Goal: Information Seeking & Learning: Check status

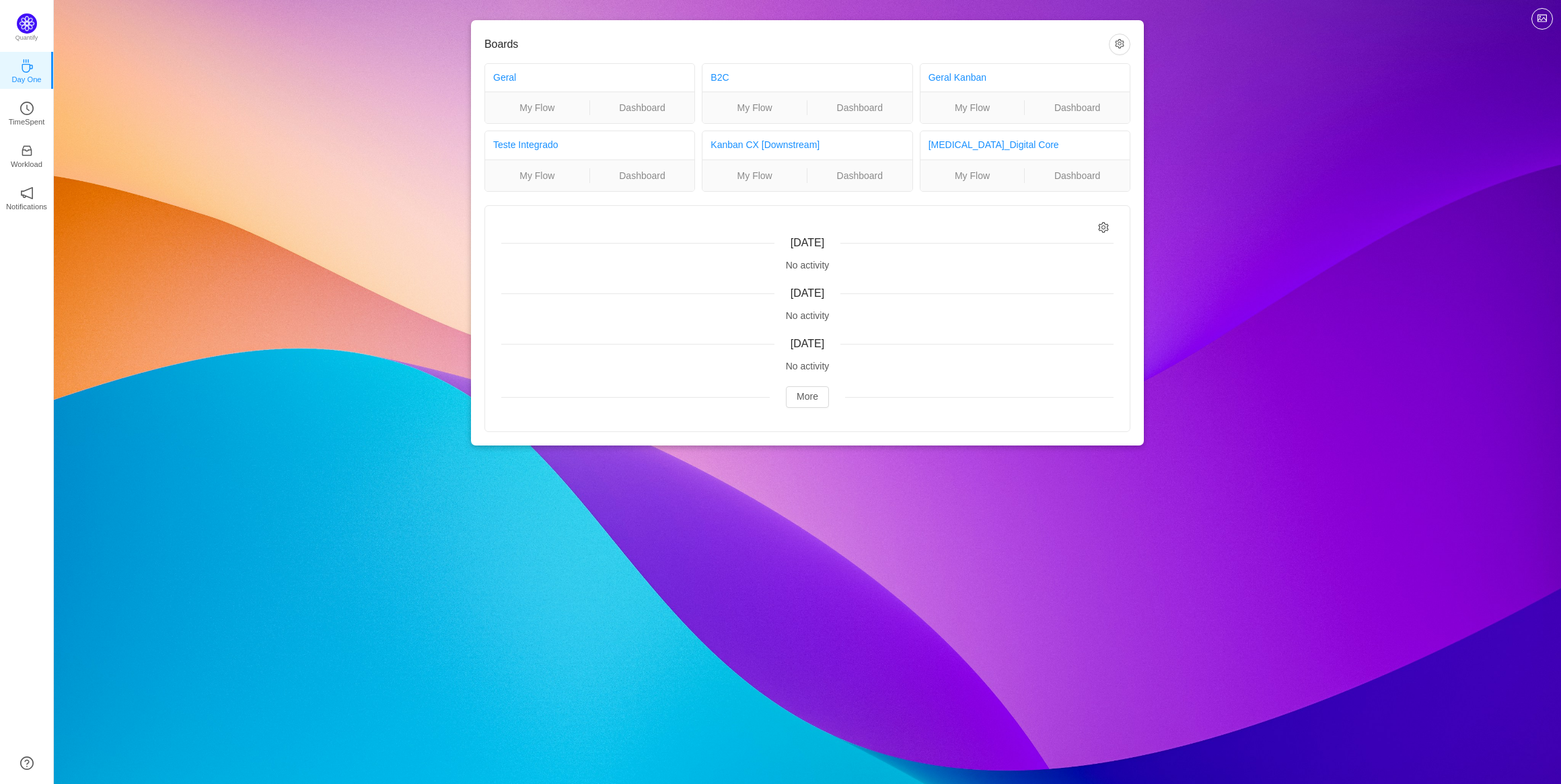
drag, startPoint x: 837, startPoint y: 369, endPoint x: 776, endPoint y: 366, distance: 61.1
click at [776, 366] on div "No activity" at bounding box center [807, 366] width 612 height 14
click at [823, 388] on button "More" at bounding box center [807, 396] width 43 height 21
click at [26, 112] on icon "icon: clock-circle" at bounding box center [27, 108] width 13 height 13
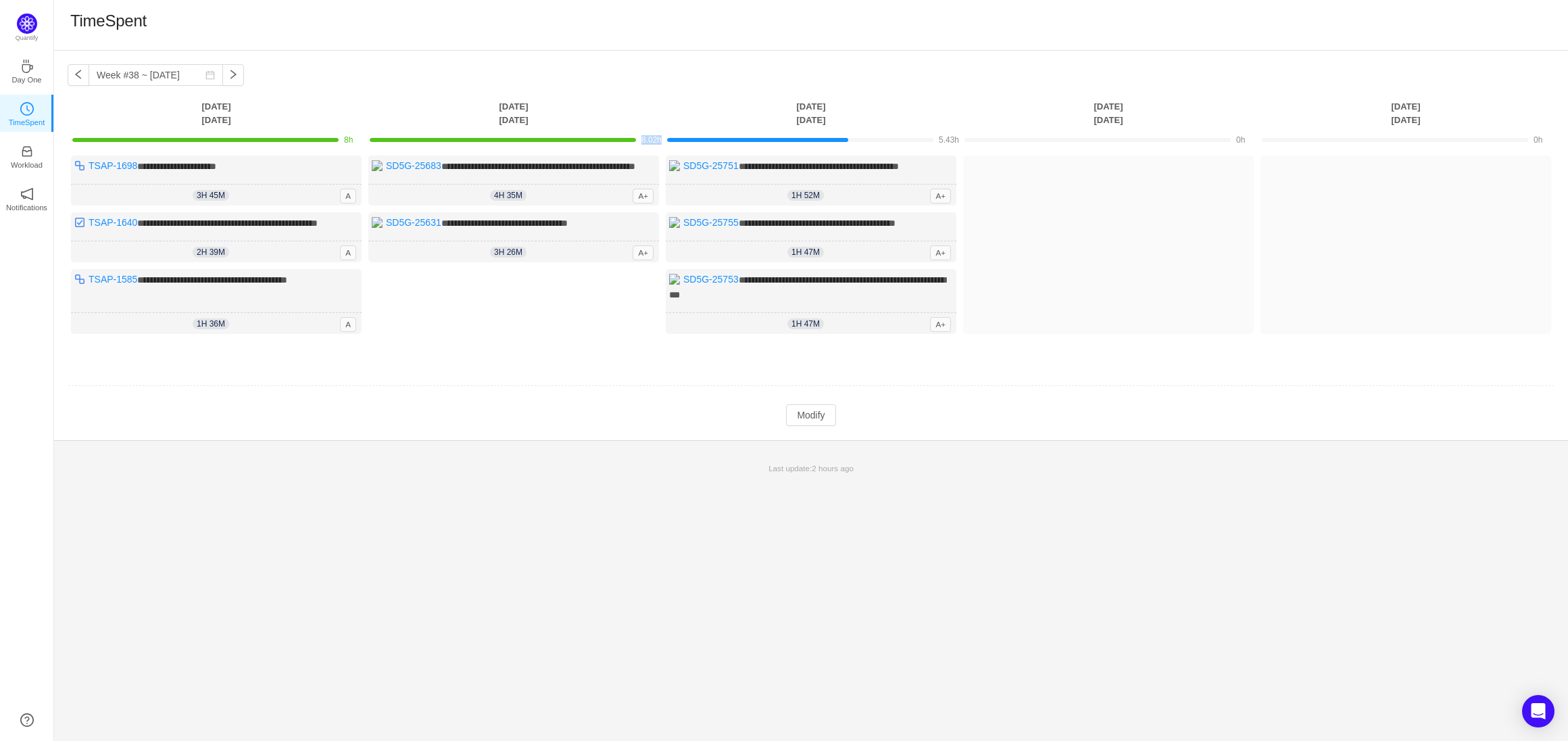
drag, startPoint x: 661, startPoint y: 140, endPoint x: 641, endPoint y: 141, distance: 20.0
click at [641, 141] on span "8.02h" at bounding box center [651, 139] width 21 height 10
drag, startPoint x: 958, startPoint y: 137, endPoint x: 938, endPoint y: 140, distance: 20.2
click at [938, 140] on td "5.43h" at bounding box center [811, 138] width 297 height 23
click at [71, 82] on button "button" at bounding box center [79, 75] width 21 height 21
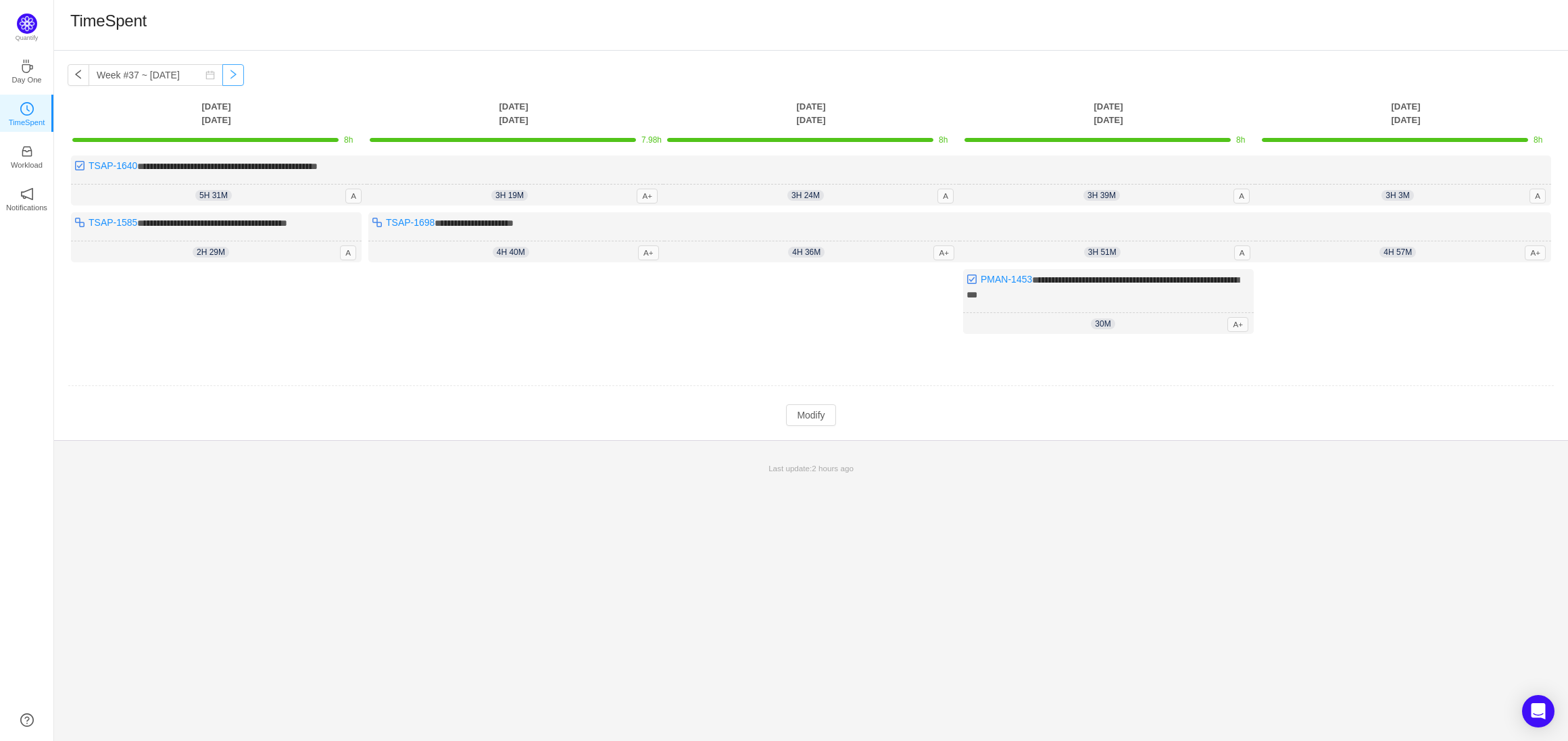
click at [222, 74] on button "button" at bounding box center [233, 75] width 21 height 21
type input "Week #38 ~ [DATE]"
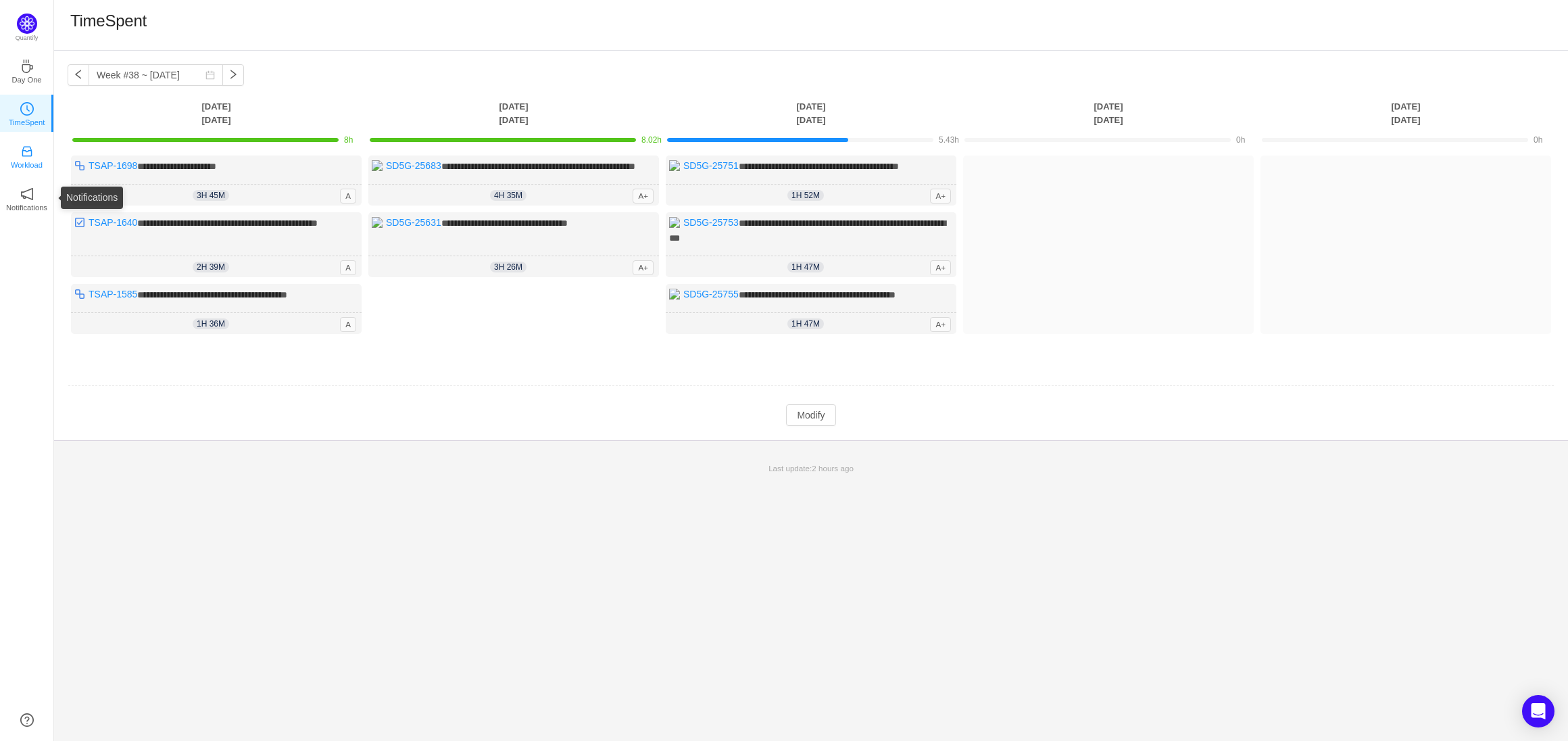
click at [26, 159] on p "Workload" at bounding box center [27, 165] width 32 height 12
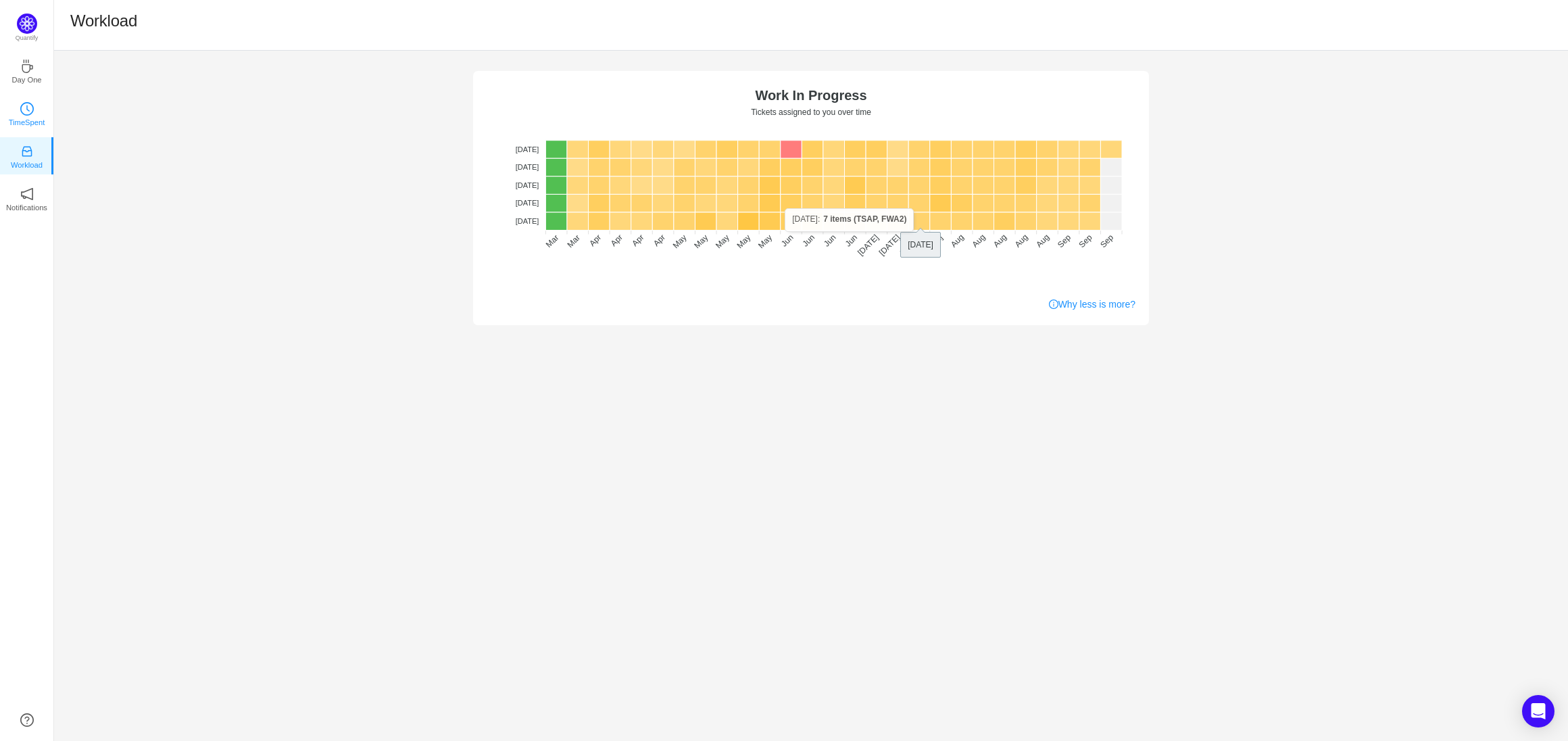
click at [34, 123] on p "TimeSpent" at bounding box center [27, 122] width 37 height 12
